Goal: Task Accomplishment & Management: Use online tool/utility

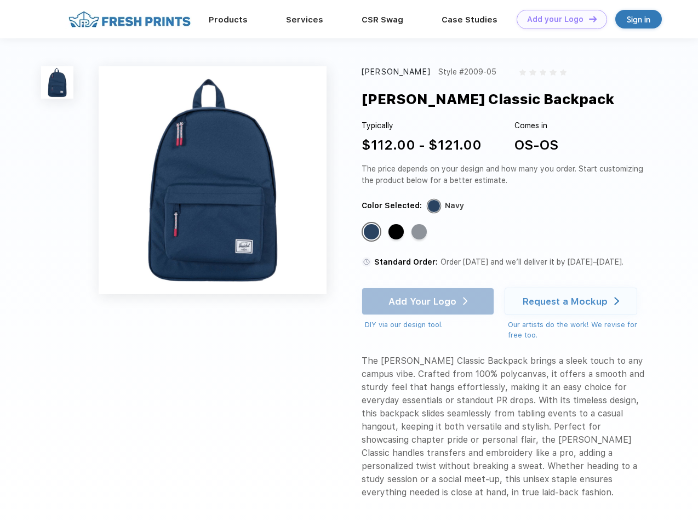
click at [557, 19] on link "Add your Logo Design Tool" at bounding box center [561, 19] width 90 height 19
click at [0, 0] on div "Design Tool" at bounding box center [0, 0] width 0 height 0
click at [588, 19] on link "Add your Logo Design Tool" at bounding box center [561, 19] width 90 height 19
click at [58, 82] on img at bounding box center [57, 82] width 32 height 32
click at [372, 232] on div "Standard Color" at bounding box center [371, 231] width 15 height 15
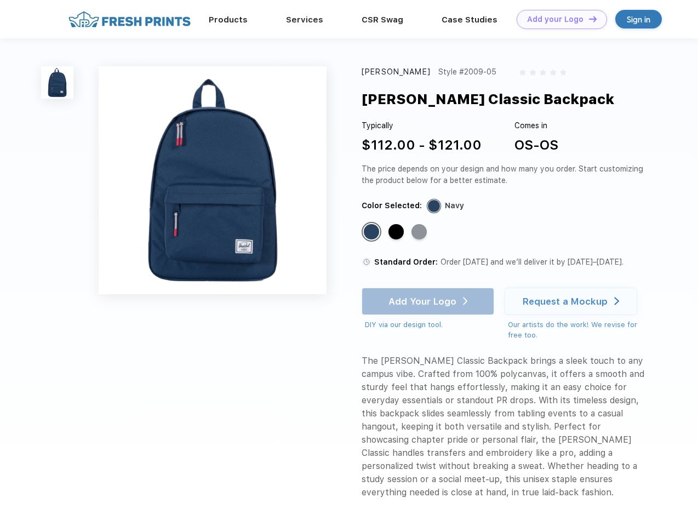
click at [397, 232] on div "Standard Color" at bounding box center [395, 231] width 15 height 15
click at [420, 232] on div "Standard Color" at bounding box center [418, 231] width 15 height 15
click at [429, 301] on div "Add Your Logo DIY via our design tool. Ah shoot! This product isn't up in our d…" at bounding box center [427, 309] width 133 height 43
click at [572, 301] on div "Request a Mockup" at bounding box center [564, 301] width 85 height 11
